Goal: Transaction & Acquisition: Purchase product/service

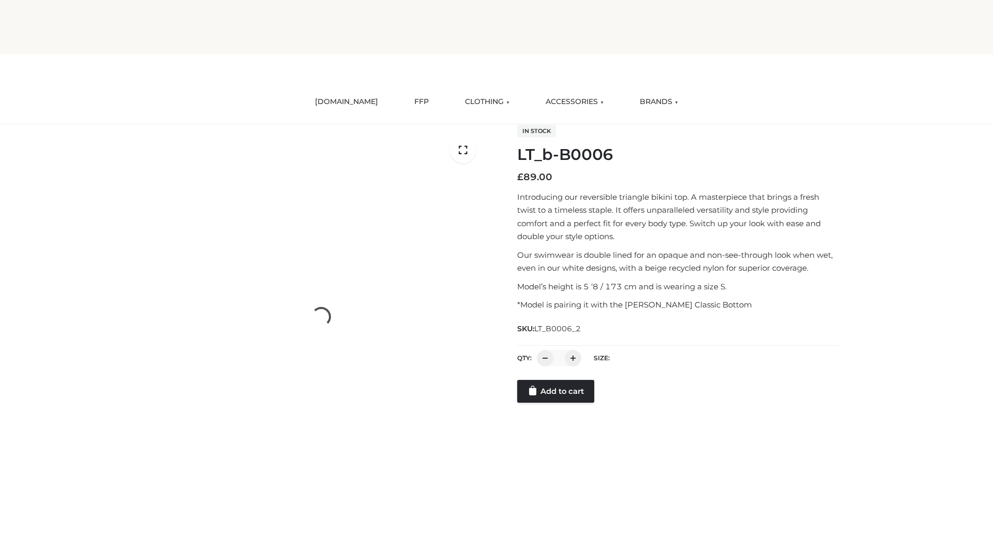
click at [557, 402] on link "Add to cart" at bounding box center [555, 391] width 77 height 23
